Goal: Task Accomplishment & Management: Manage account settings

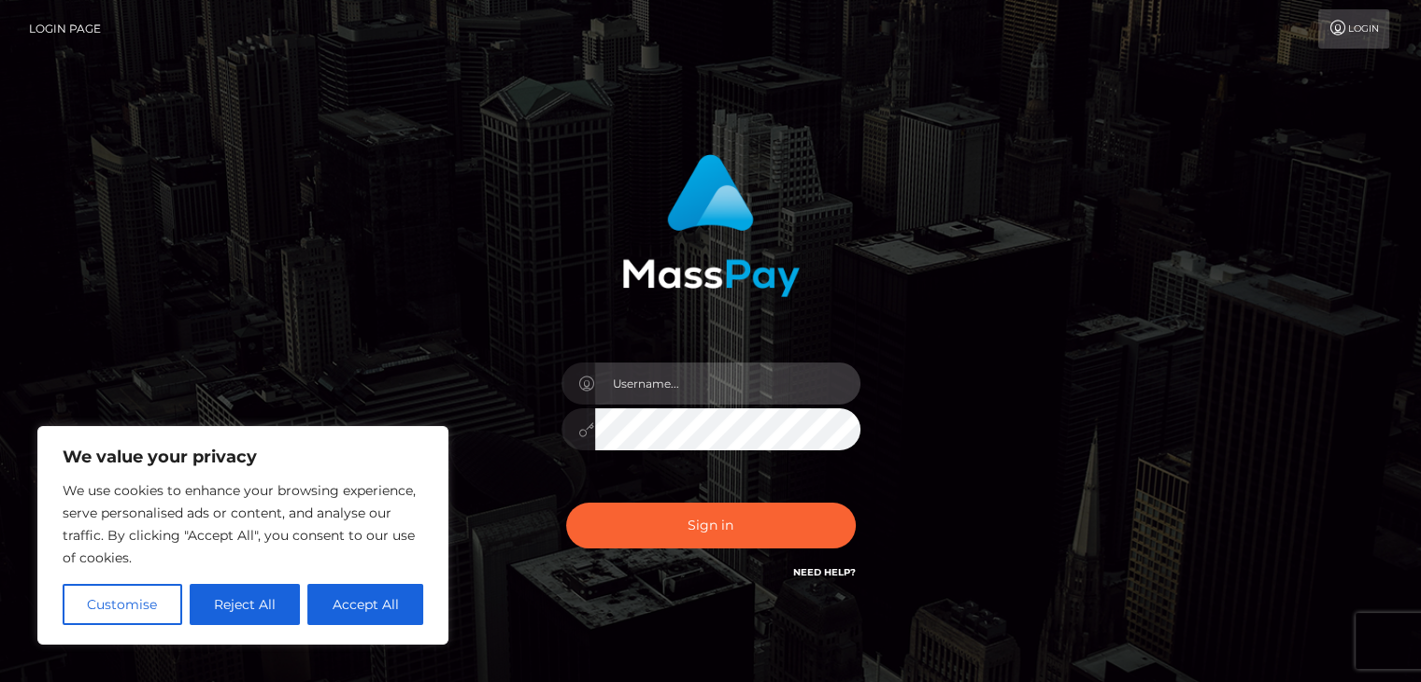
click at [737, 403] on input "text" at bounding box center [727, 383] width 265 height 42
type input "[EMAIL_ADDRESS][DOMAIN_NAME]"
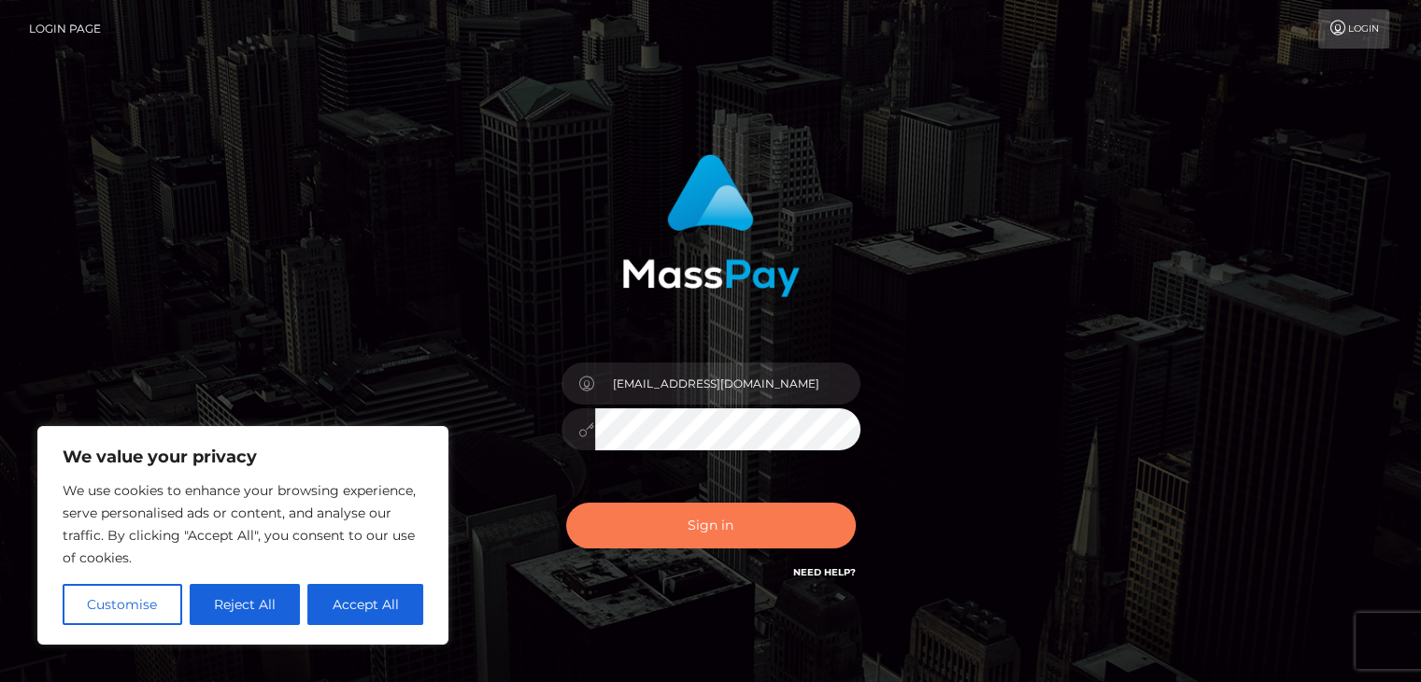
click at [749, 524] on button "Sign in" at bounding box center [711, 526] width 290 height 46
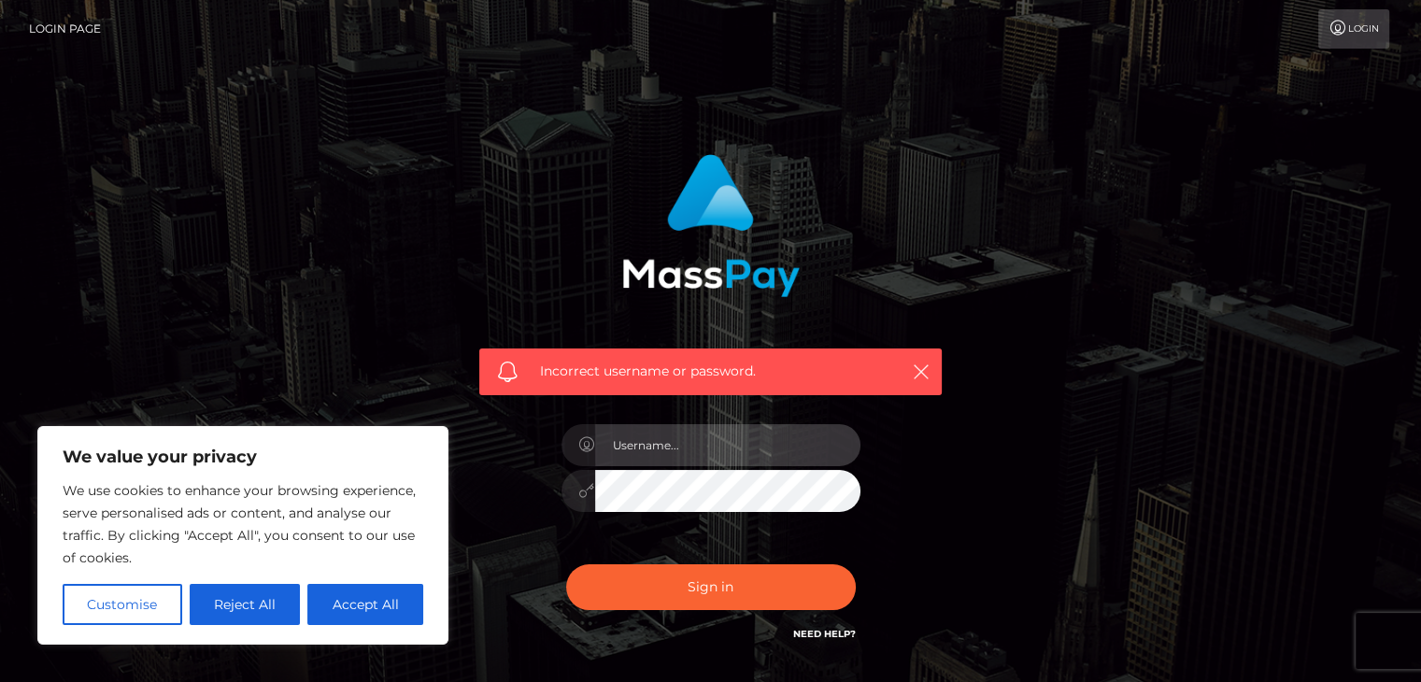
click at [716, 457] on input "text" at bounding box center [727, 445] width 265 height 42
type input "[EMAIL_ADDRESS][DOMAIN_NAME]"
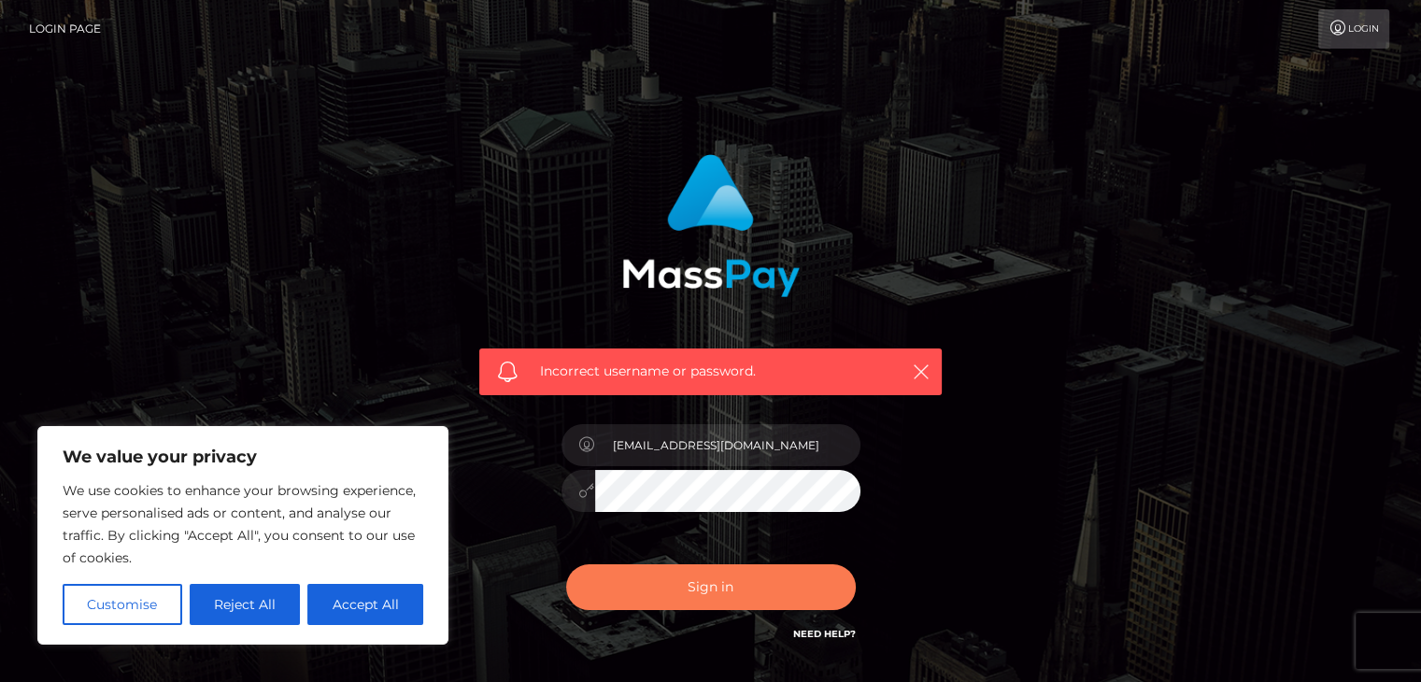
click at [770, 595] on button "Sign in" at bounding box center [711, 587] width 290 height 46
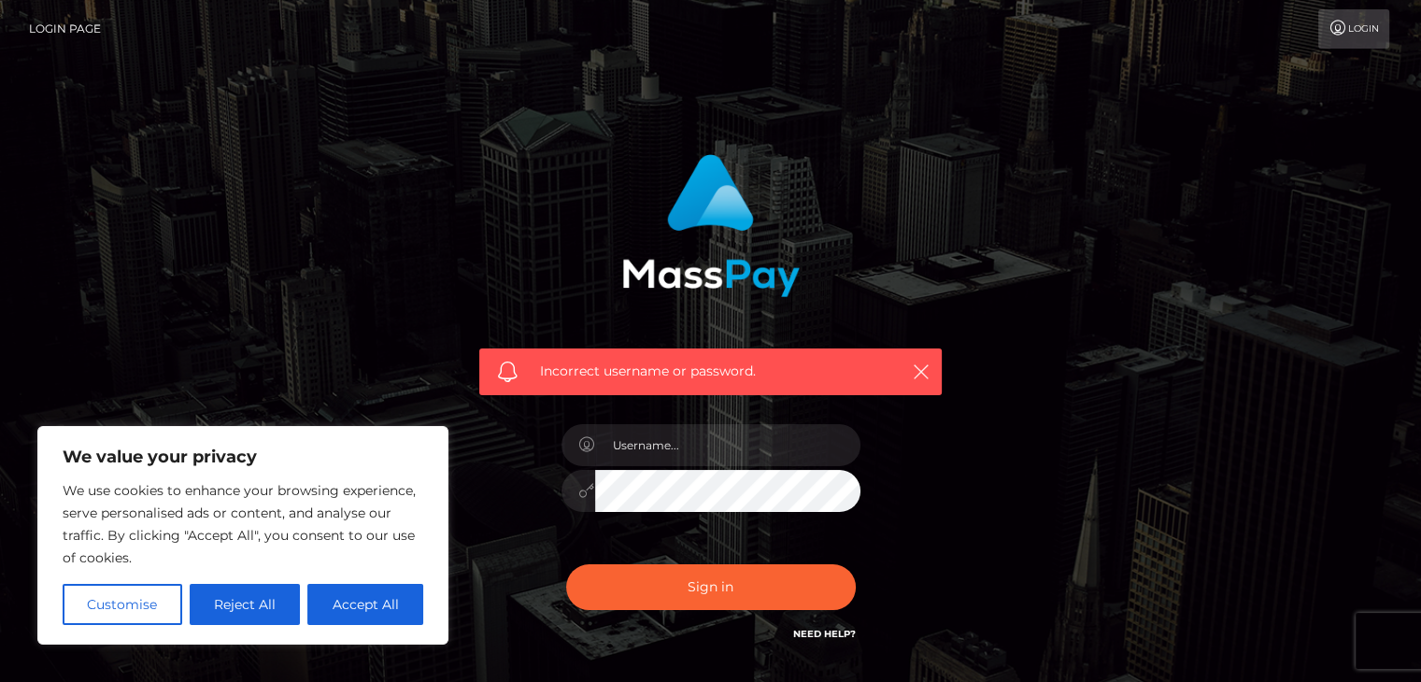
click at [407, 611] on button "Accept All" at bounding box center [365, 604] width 116 height 41
checkbox input "true"
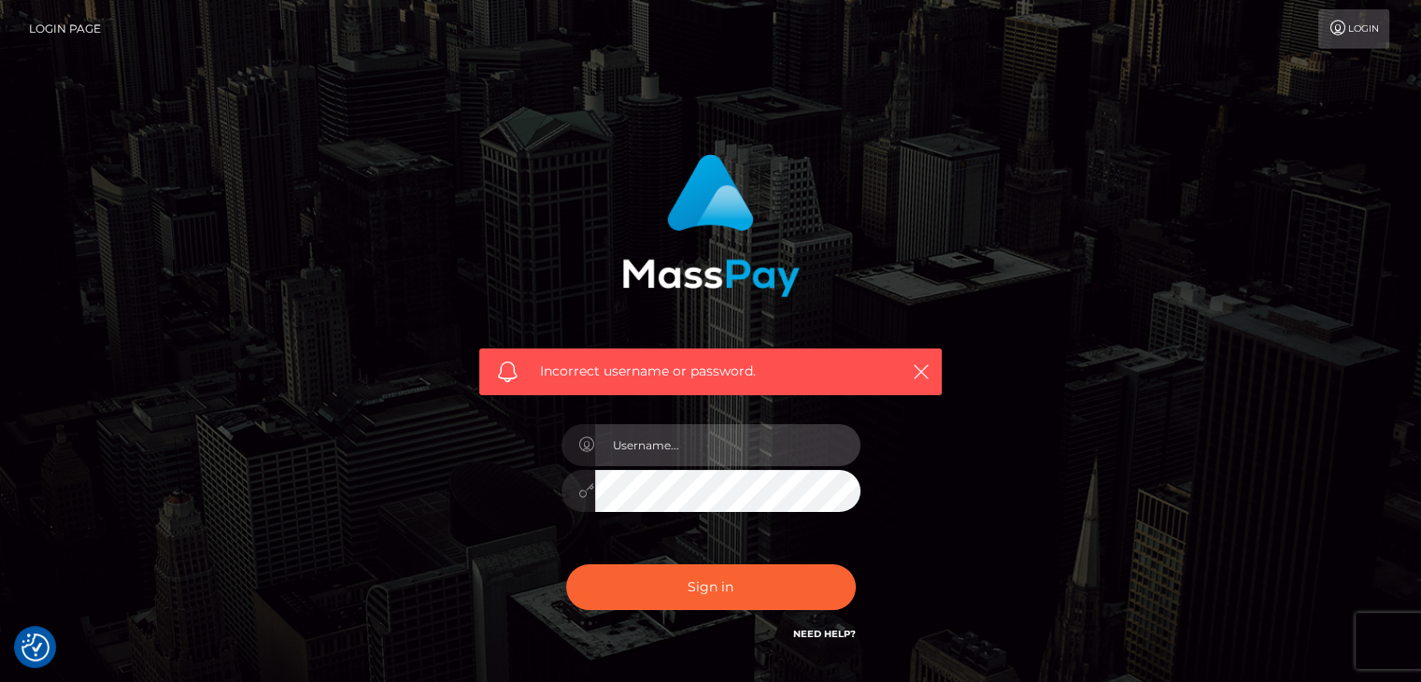
click at [695, 448] on input "text" at bounding box center [727, 445] width 265 height 42
type input "thegamingkorgi@gmail.com"
click at [534, 499] on div "Incorrect username or password. thegamingkorgi@gmail.com" at bounding box center [710, 399] width 490 height 518
click at [566, 564] on button "Sign in" at bounding box center [711, 587] width 290 height 46
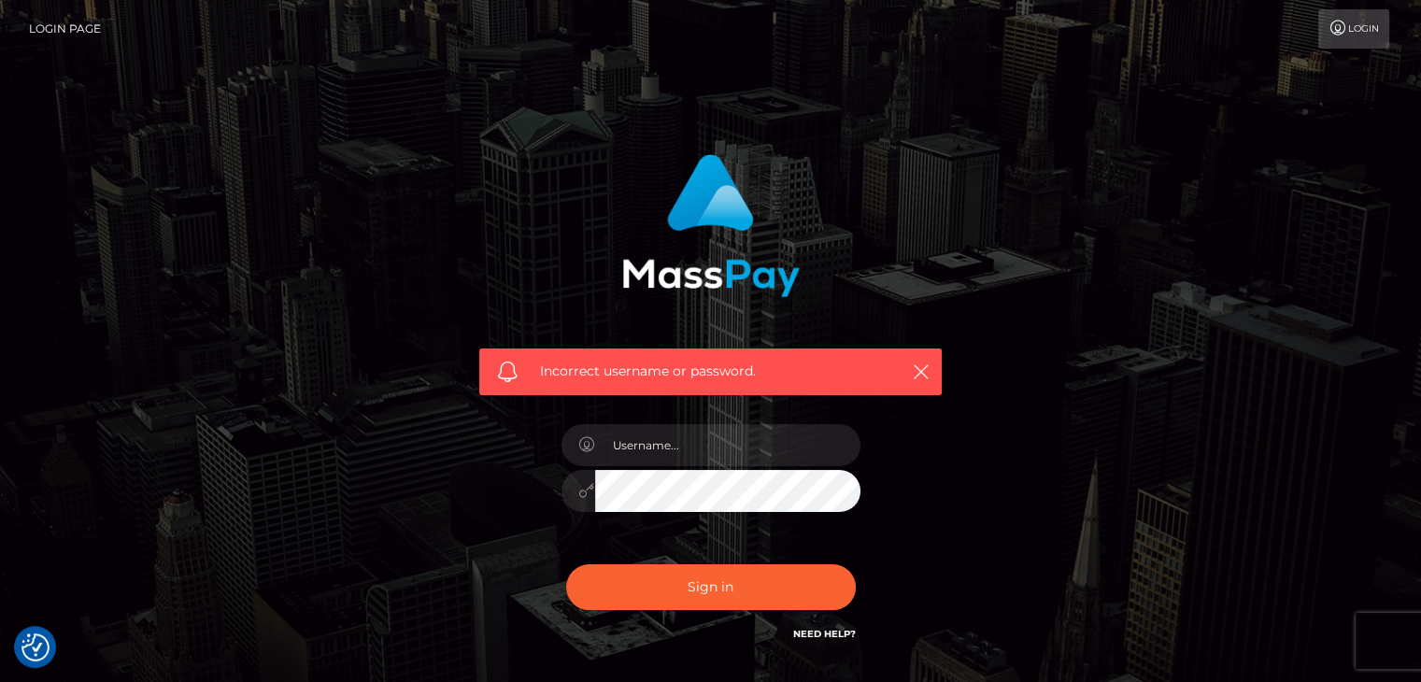
scroll to position [135, 0]
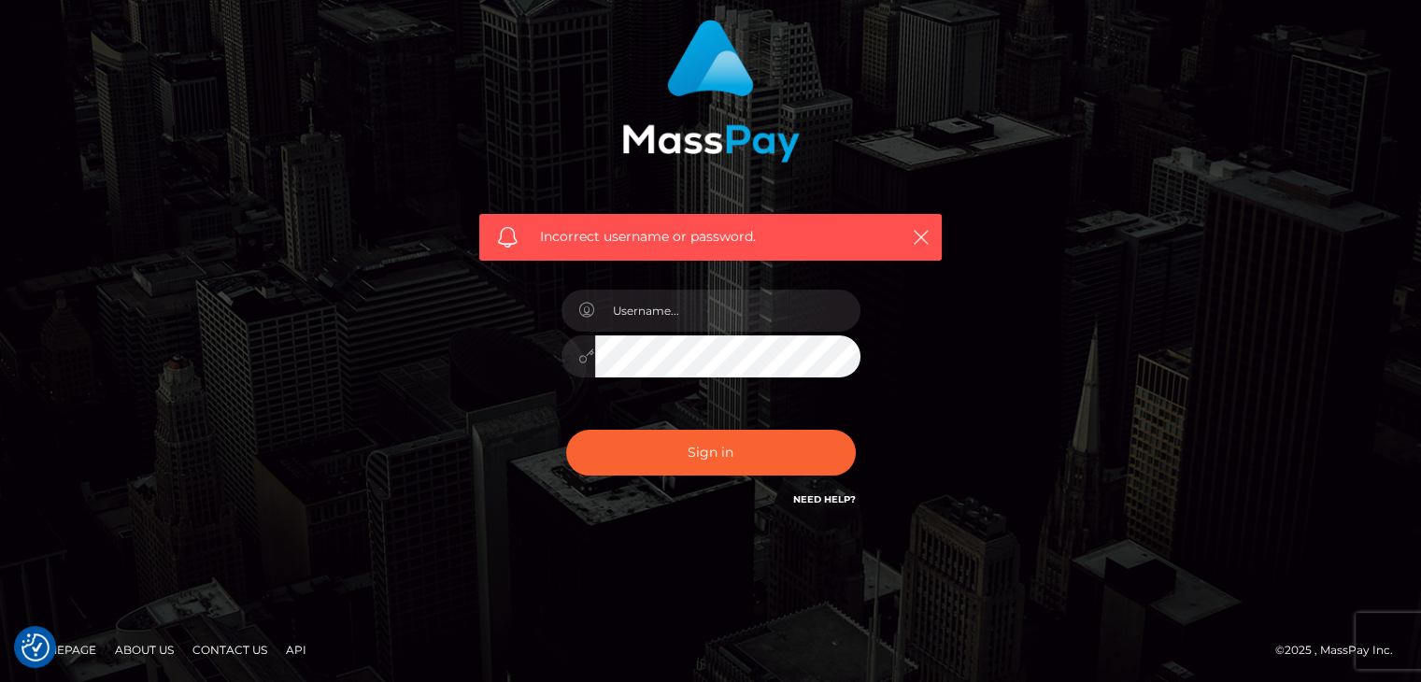
click at [810, 503] on link "Need Help?" at bounding box center [824, 499] width 63 height 12
click at [1005, 178] on div "Incorrect username or password." at bounding box center [710, 274] width 1065 height 537
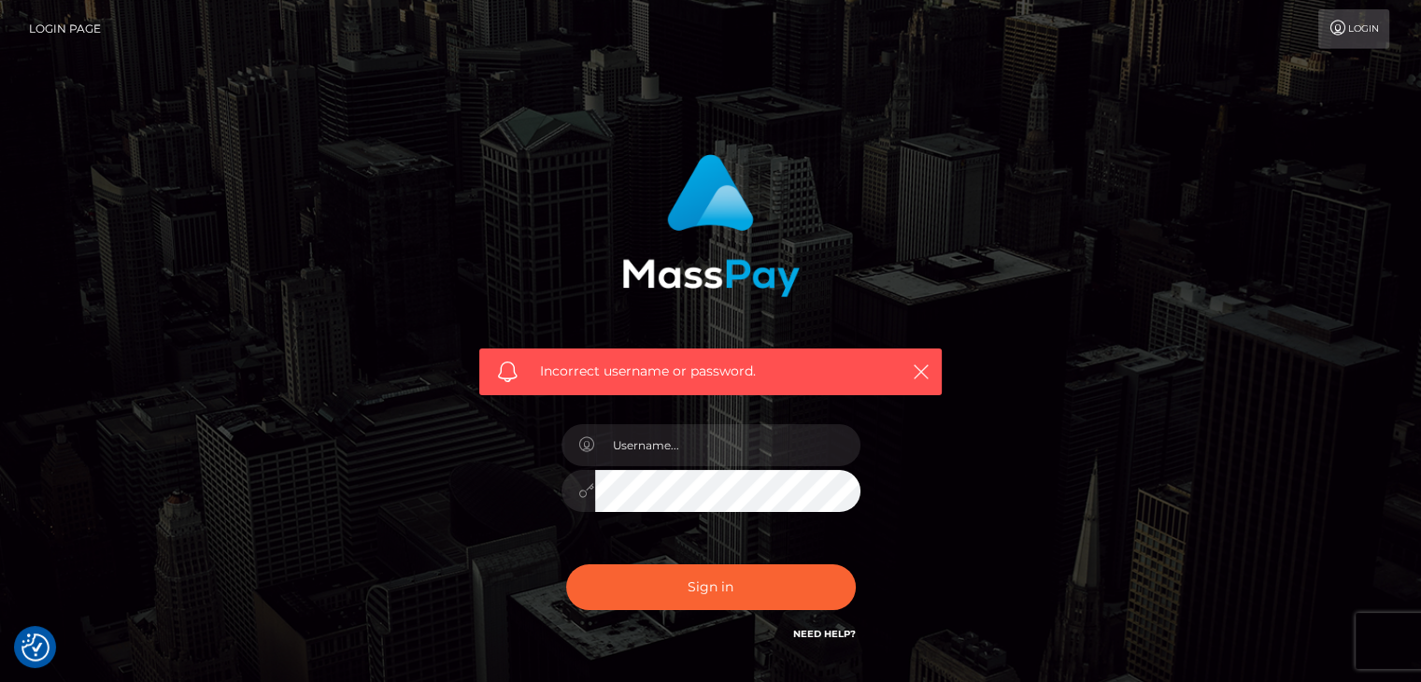
click at [1345, 35] on link "Login" at bounding box center [1353, 28] width 71 height 39
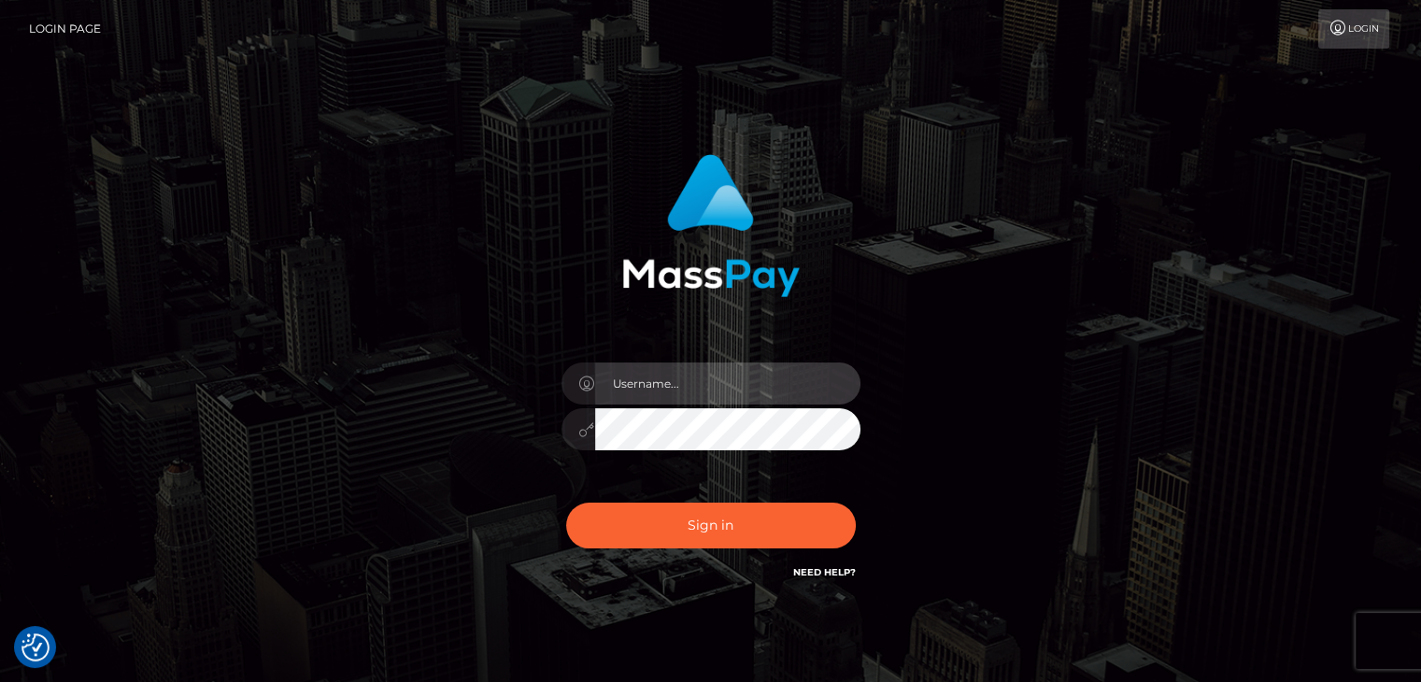
click at [713, 394] on input "text" at bounding box center [727, 383] width 265 height 42
type input "thegamingkorgi@gmail.com"
click at [586, 436] on icon at bounding box center [587, 429] width 16 height 15
click at [579, 423] on icon at bounding box center [587, 429] width 16 height 15
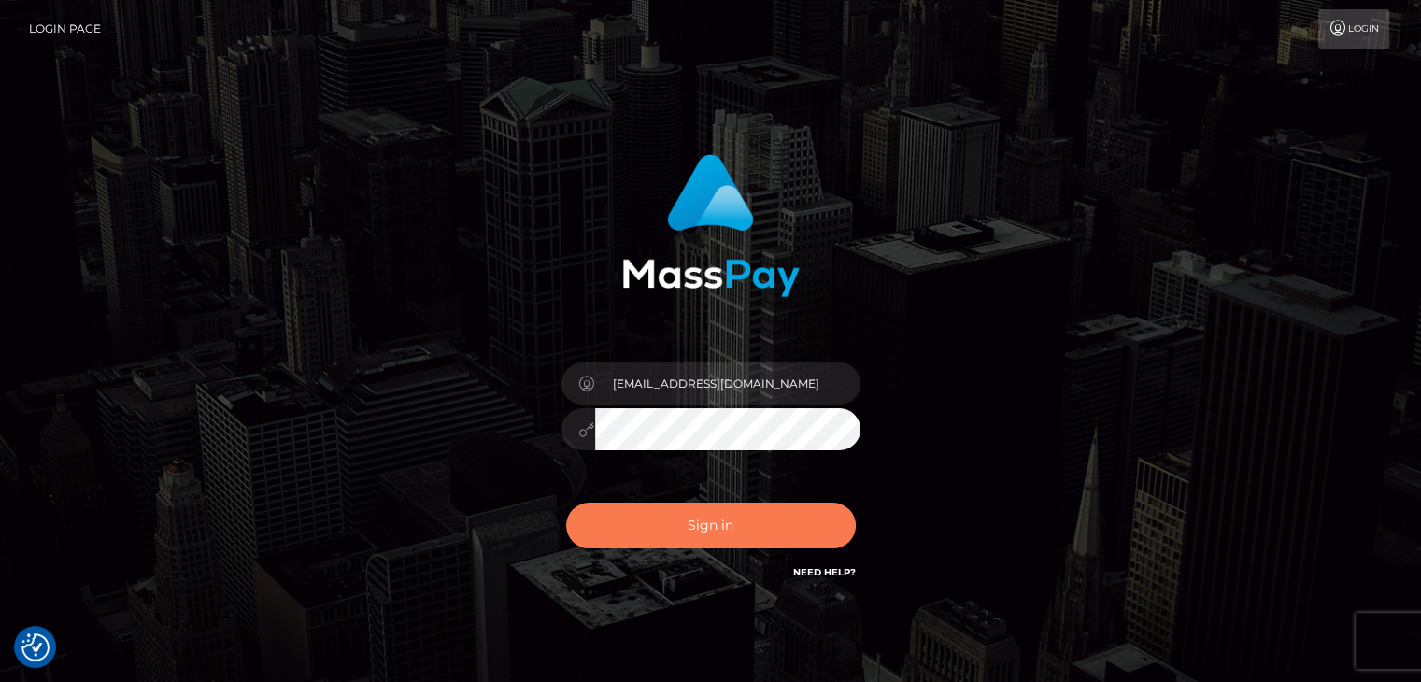
click at [644, 536] on button "Sign in" at bounding box center [711, 526] width 290 height 46
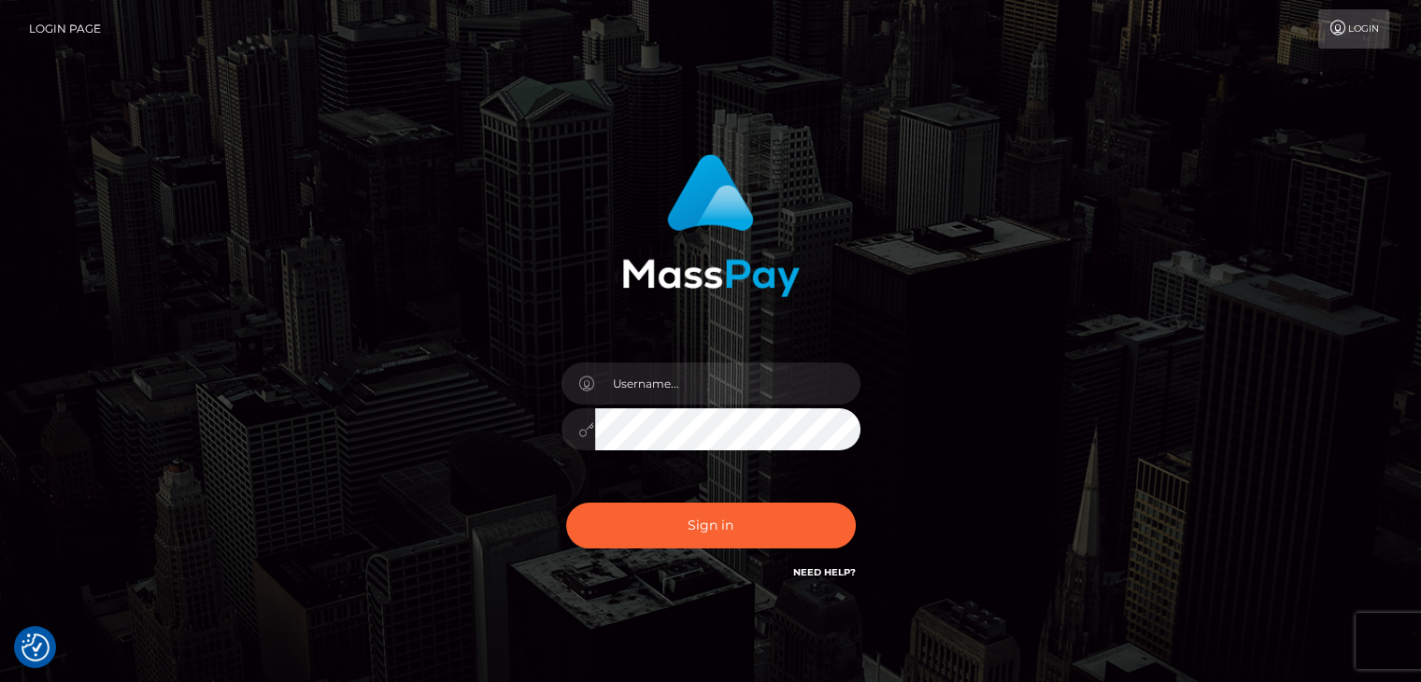
click at [813, 570] on link "Need Help?" at bounding box center [824, 572] width 63 height 12
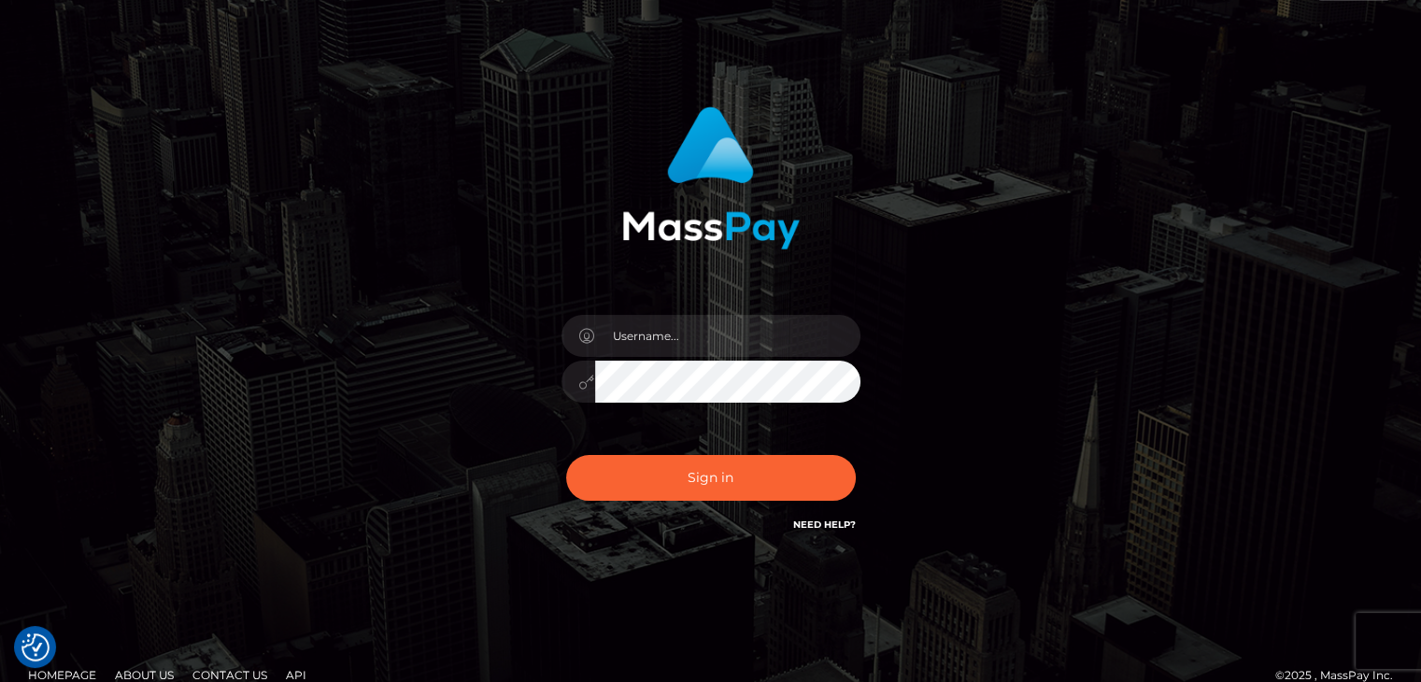
scroll to position [74, 0]
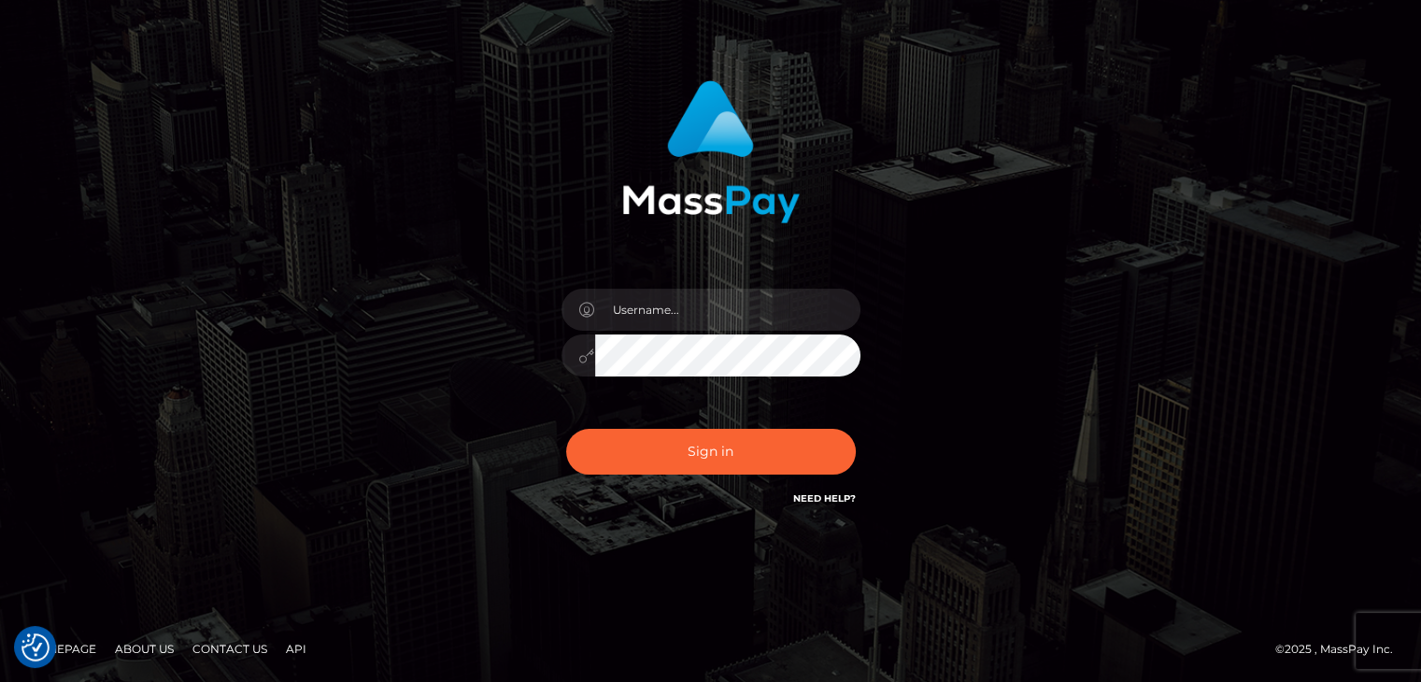
click at [841, 498] on link "Need Help?" at bounding box center [824, 498] width 63 height 12
click at [965, 391] on div at bounding box center [710, 303] width 518 height 475
click at [744, 333] on div at bounding box center [710, 346] width 327 height 143
click at [736, 305] on input "text" at bounding box center [727, 310] width 265 height 42
type input "thegamingkorgi@gmail.com"
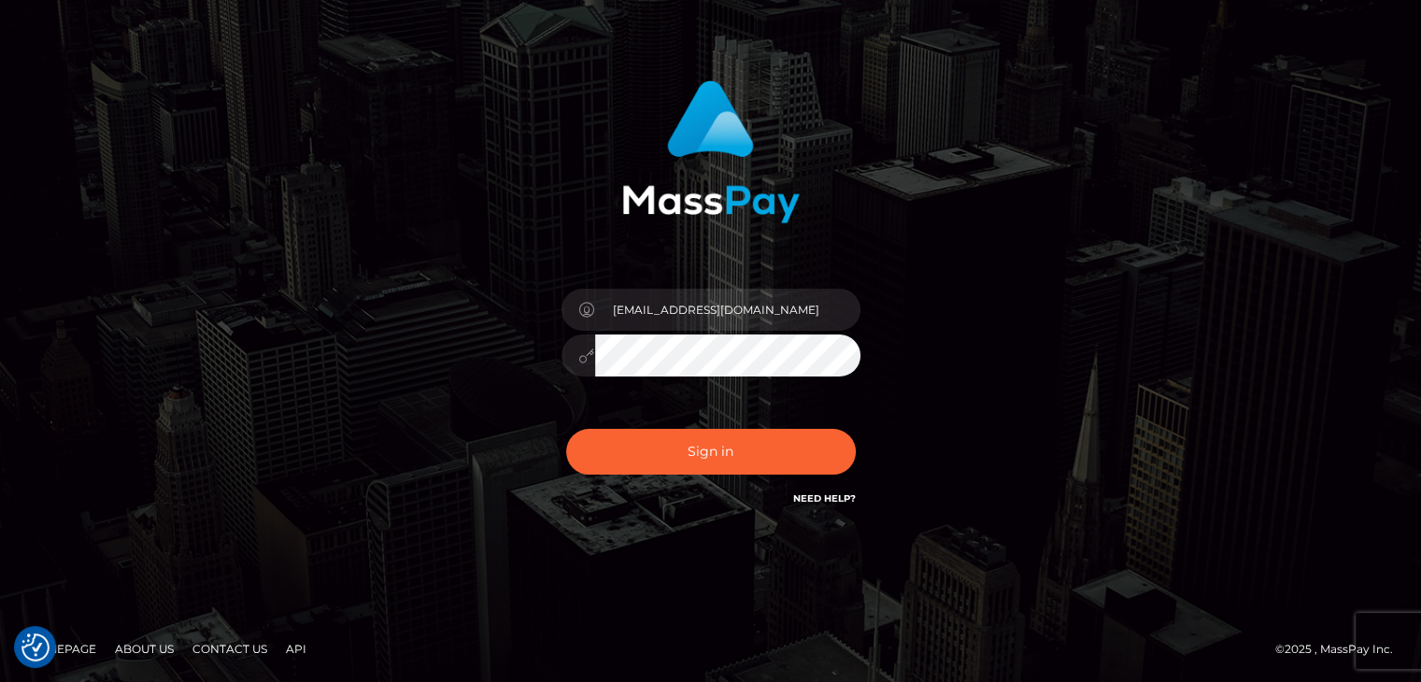
click at [566, 429] on button "Sign in" at bounding box center [711, 452] width 290 height 46
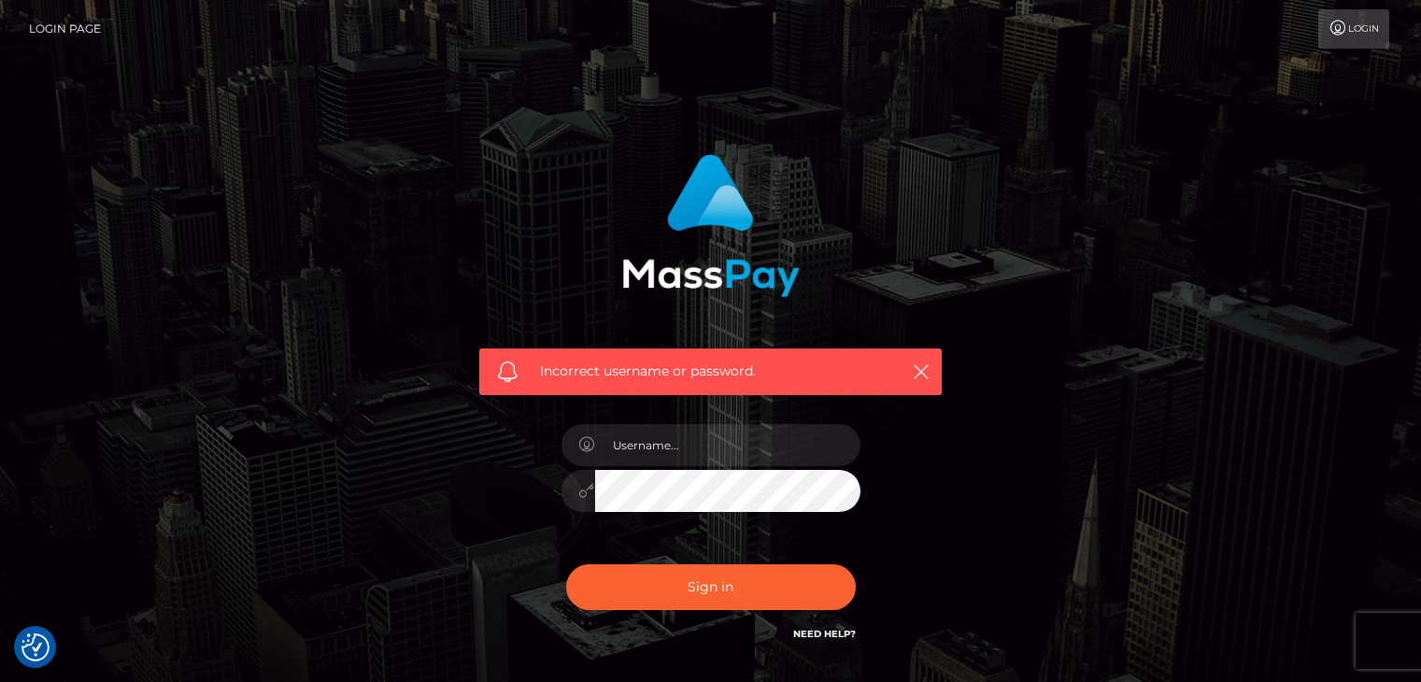
checkbox input "true"
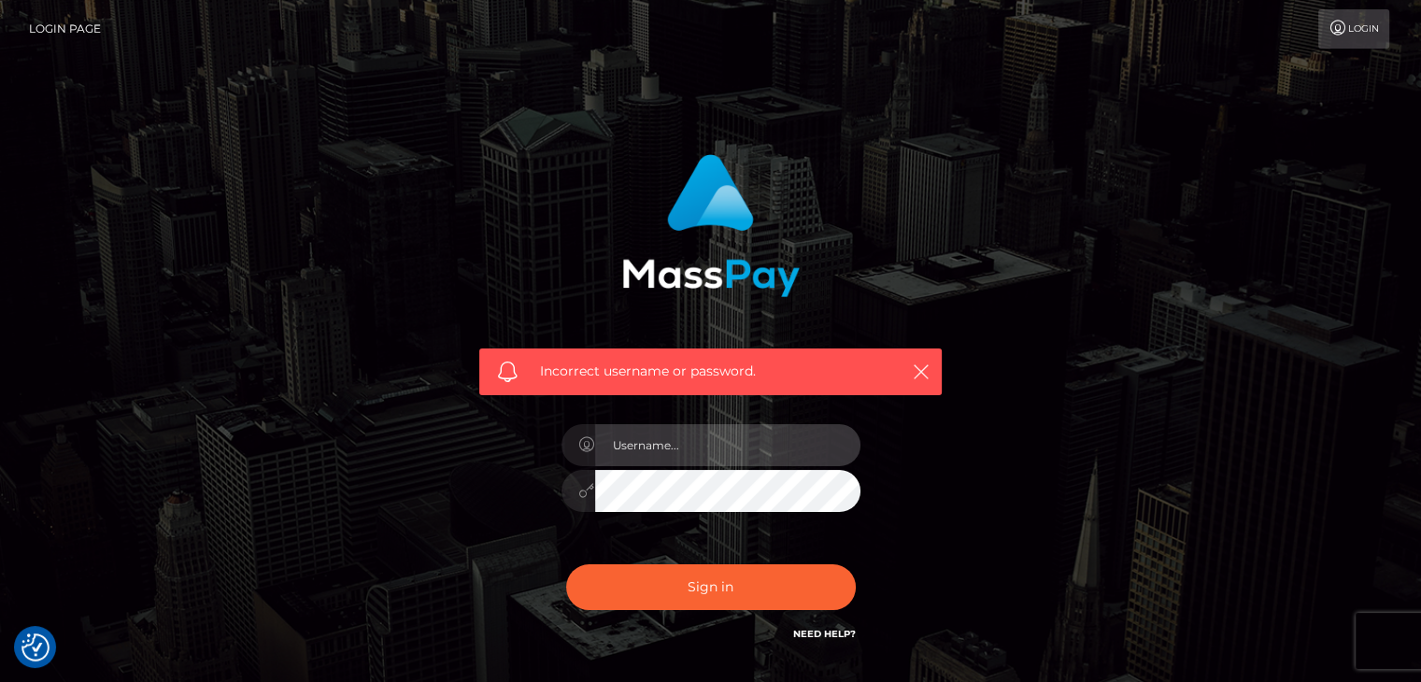
click at [687, 451] on input "text" at bounding box center [727, 445] width 265 height 42
type input "thegamingkorgi@gmail.com"
click at [440, 487] on div "Incorrect username or password. thegamingkorgi@gmail.com" at bounding box center [710, 408] width 1065 height 537
click at [566, 564] on button "Sign in" at bounding box center [711, 587] width 290 height 46
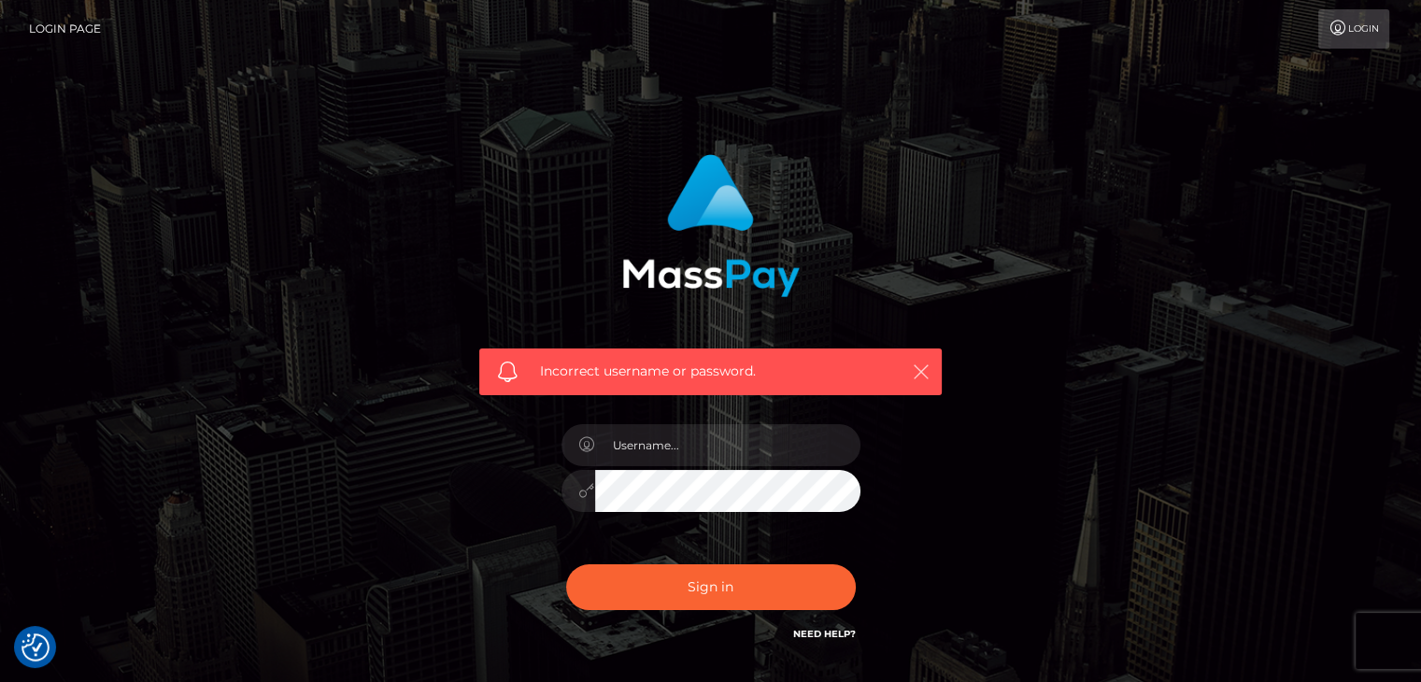
click at [920, 371] on icon "button" at bounding box center [921, 371] width 19 height 19
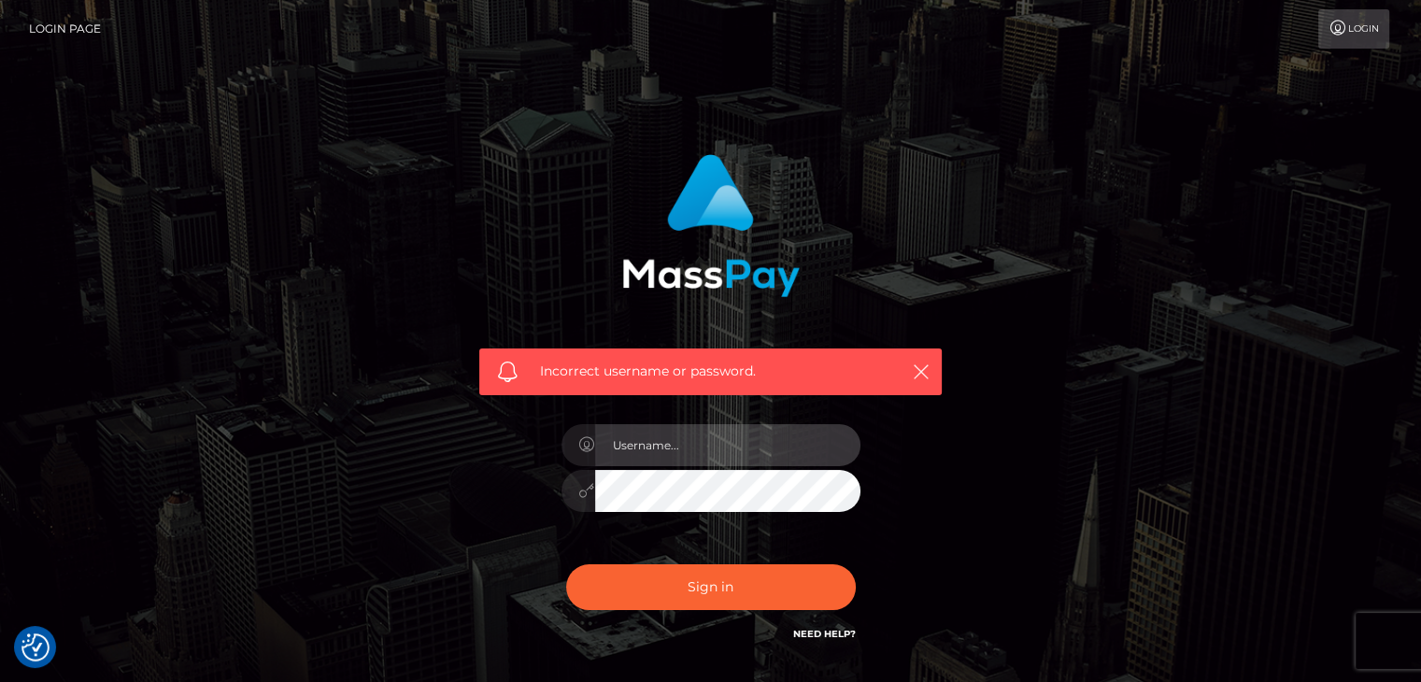
click at [766, 442] on input "text" at bounding box center [727, 445] width 265 height 42
type input "I"
type input "itskorgi"
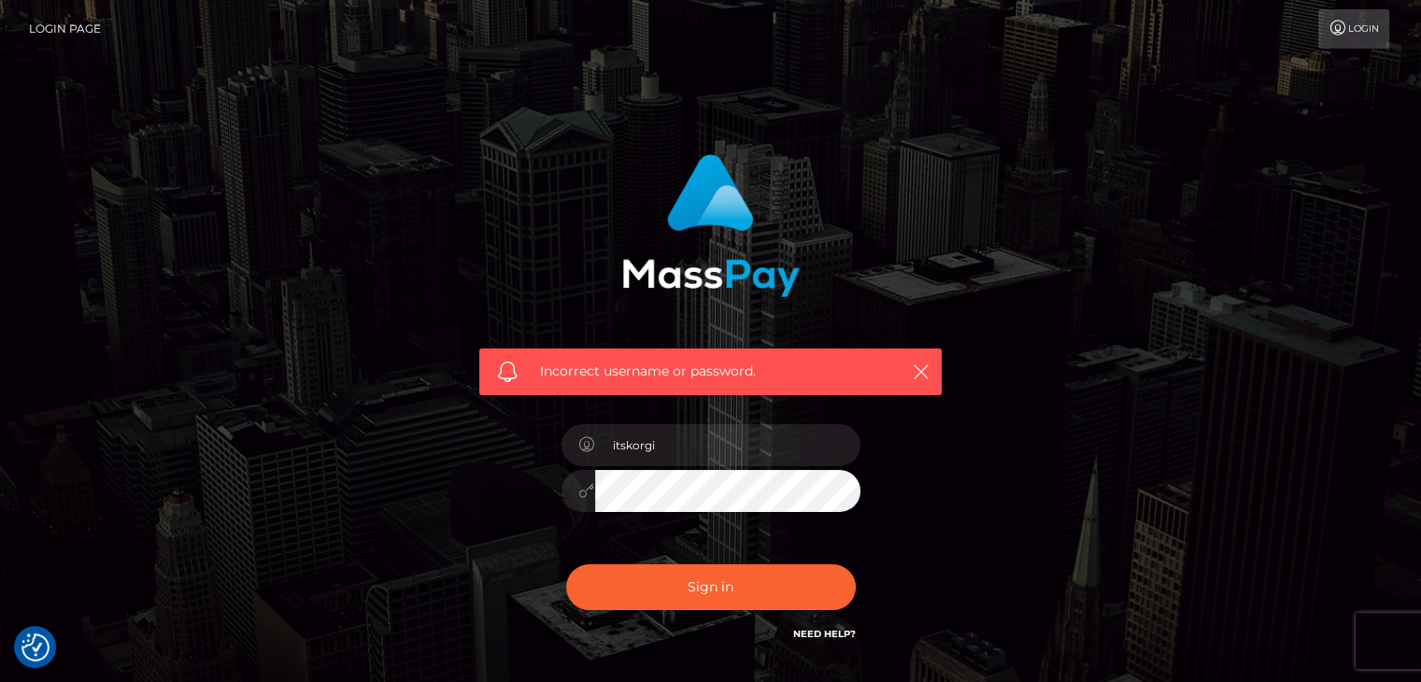
click at [566, 564] on button "Sign in" at bounding box center [711, 587] width 290 height 46
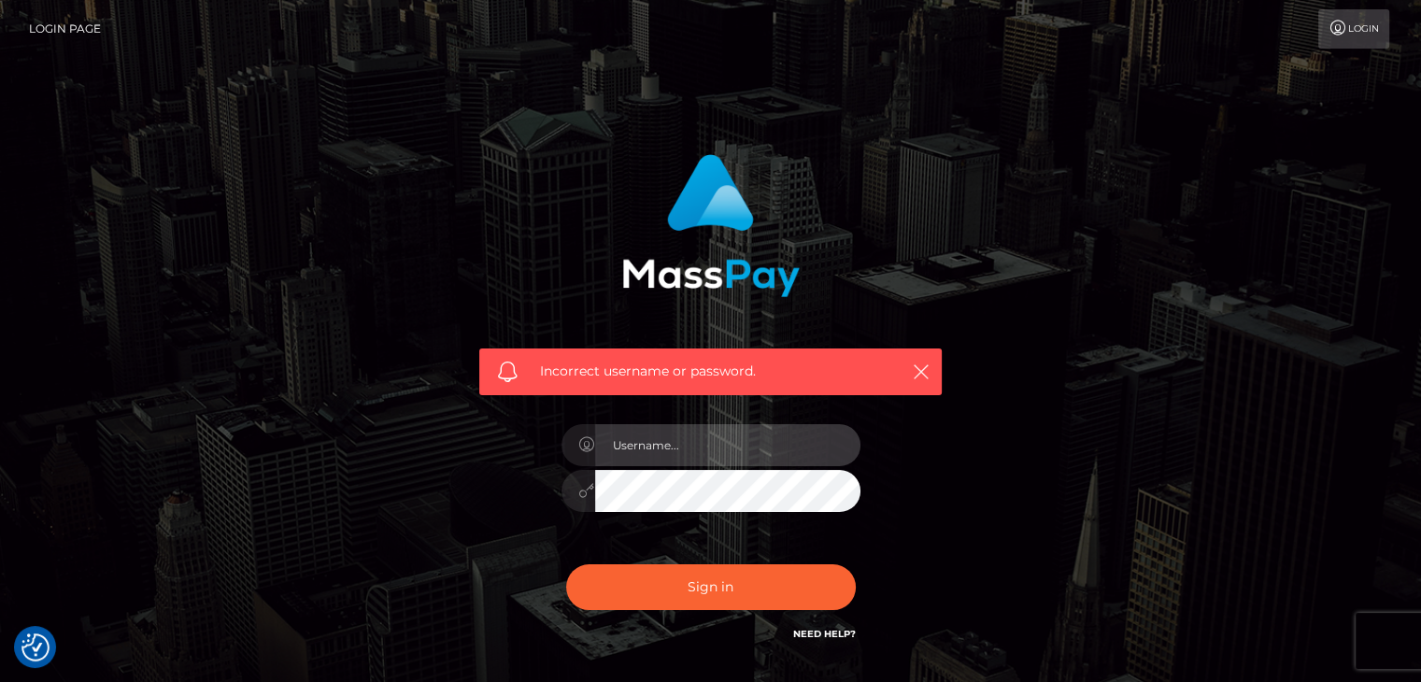
click at [678, 445] on input "text" at bounding box center [727, 445] width 265 height 42
type input "[EMAIL_ADDRESS][DOMAIN_NAME]"
click at [506, 501] on div "Incorrect username or password. [EMAIL_ADDRESS][DOMAIN_NAME]" at bounding box center [710, 399] width 490 height 518
click at [566, 564] on button "Sign in" at bounding box center [711, 587] width 290 height 46
click at [667, 430] on input "text" at bounding box center [727, 445] width 265 height 42
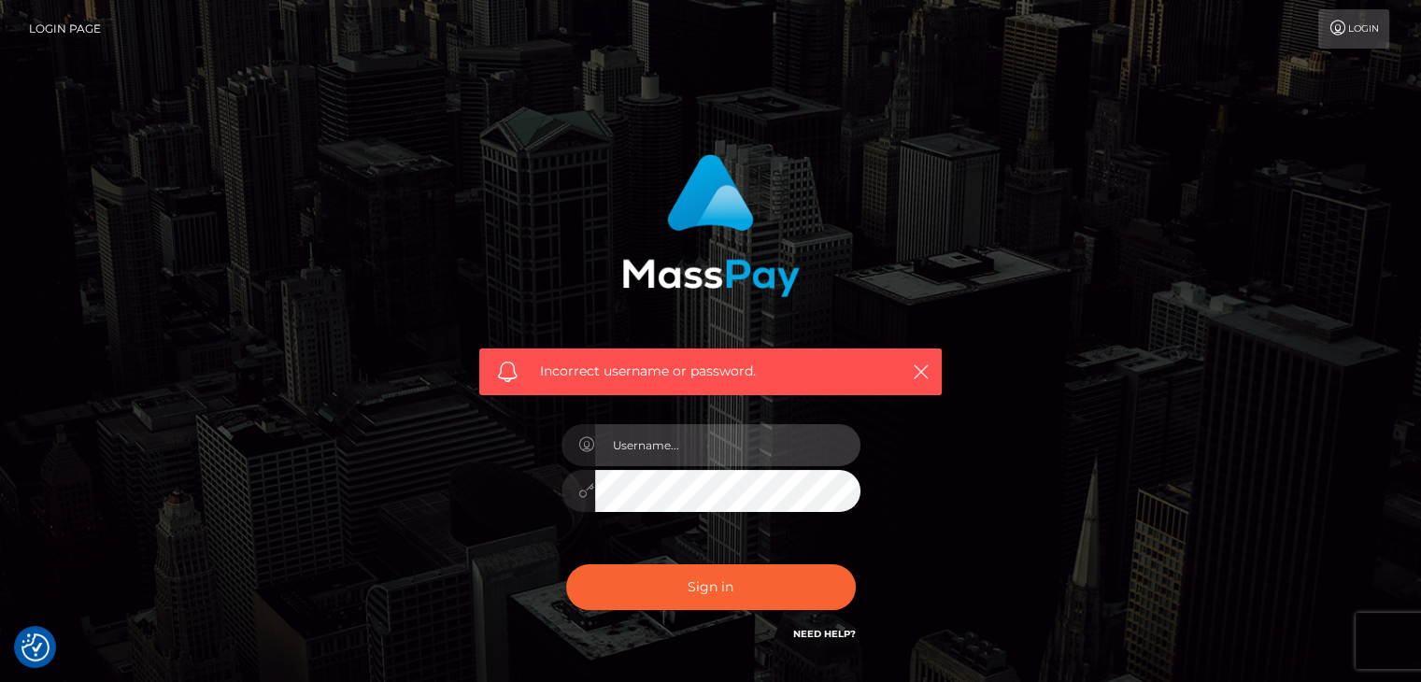
type input "[EMAIL_ADDRESS][DOMAIN_NAME]"
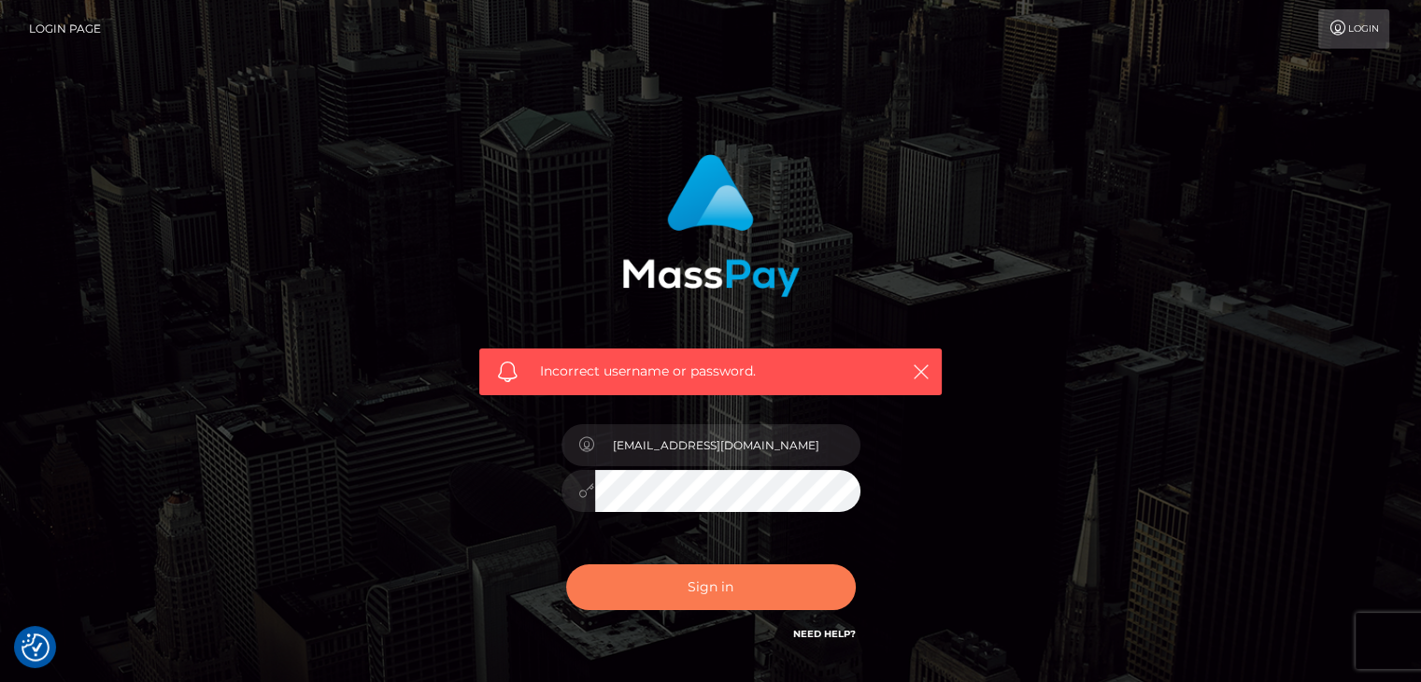
click at [774, 576] on button "Sign in" at bounding box center [711, 587] width 290 height 46
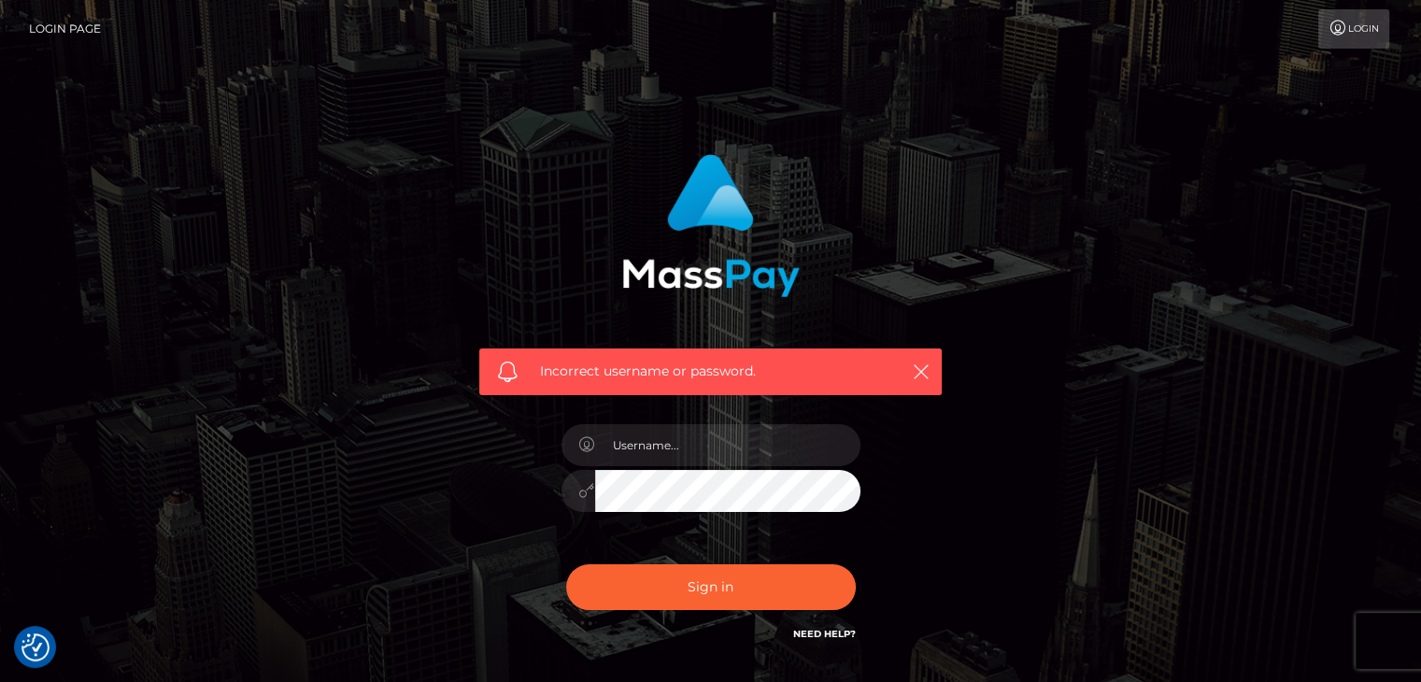
click at [85, 25] on link "Login Page" at bounding box center [65, 28] width 72 height 39
